Goal: Task Accomplishment & Management: Use online tool/utility

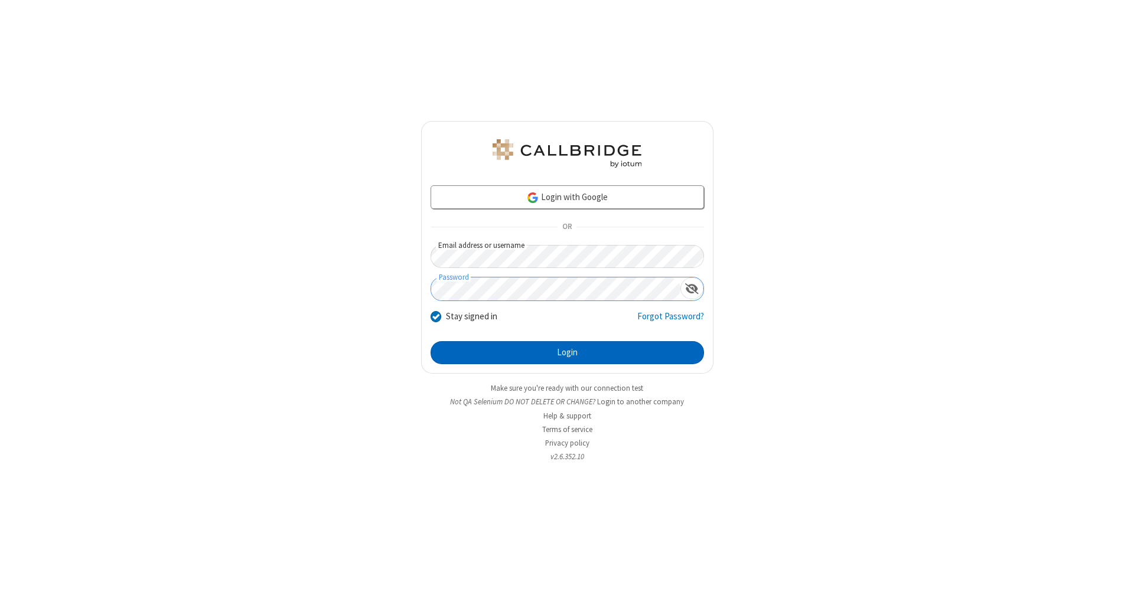
click at [567, 353] on button "Login" at bounding box center [567, 353] width 273 height 24
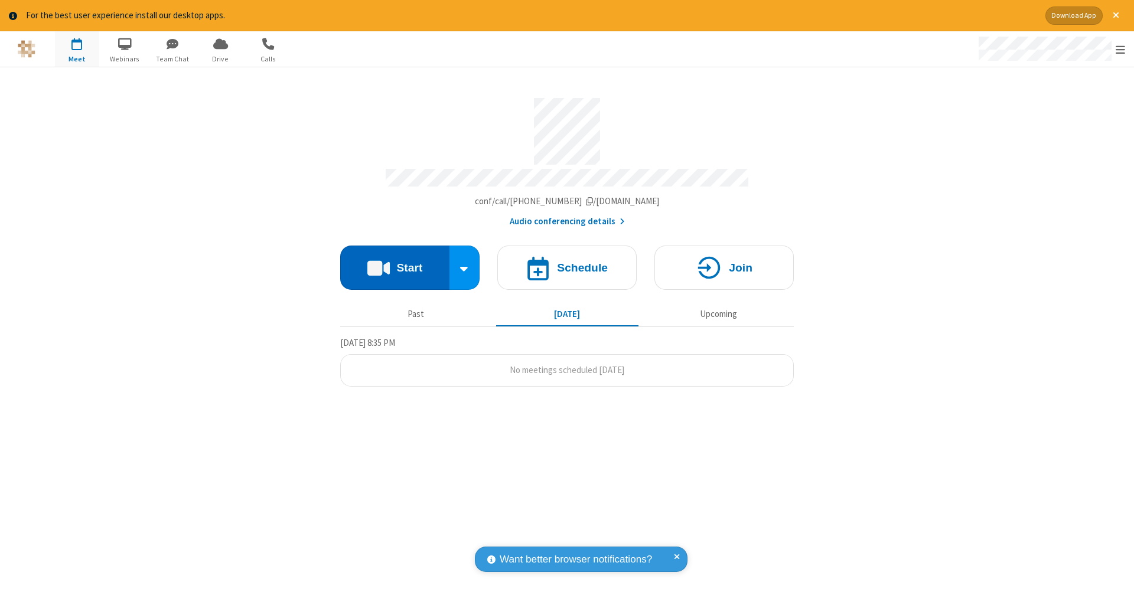
click at [395, 262] on button "Start" at bounding box center [394, 268] width 109 height 44
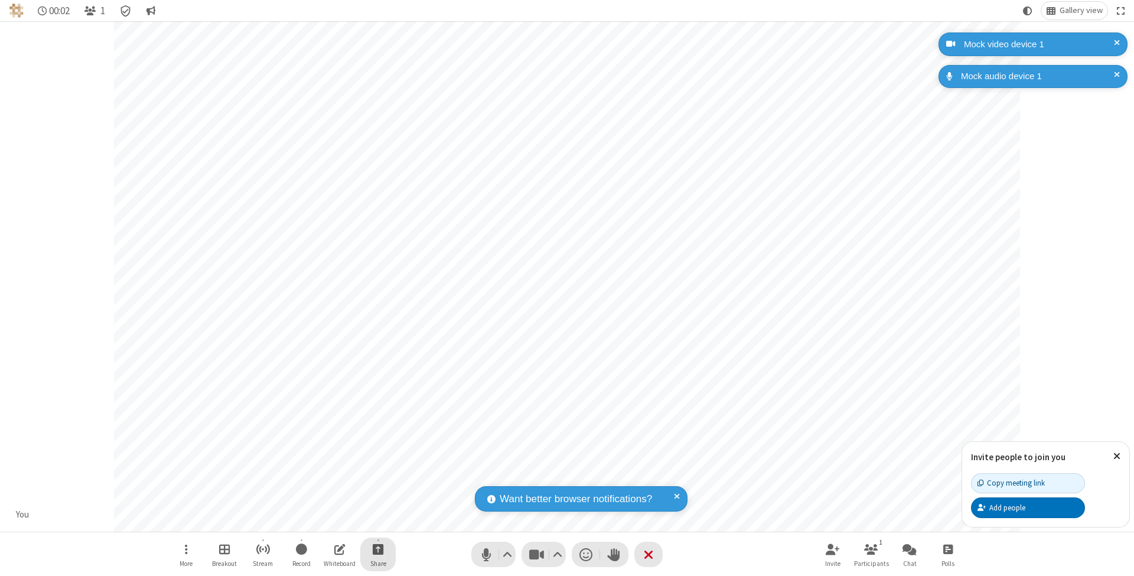
click at [377, 549] on span "Start sharing" at bounding box center [378, 549] width 11 height 15
click at [330, 521] on span "Share my screen" at bounding box center [331, 522] width 14 height 10
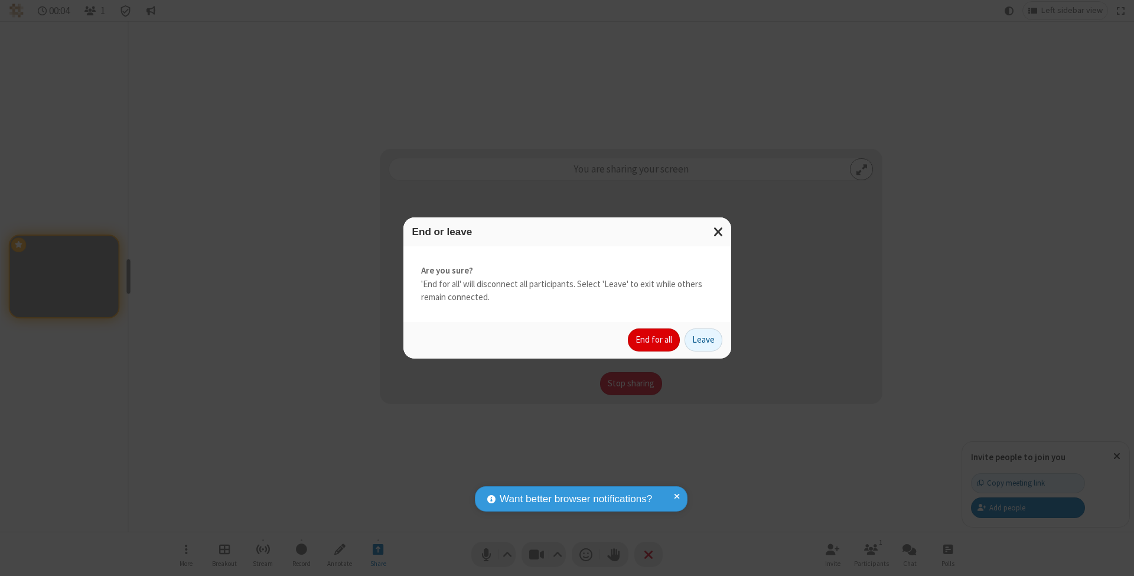
click at [654, 339] on button "End for all" at bounding box center [654, 340] width 52 height 24
